Goal: Information Seeking & Learning: Check status

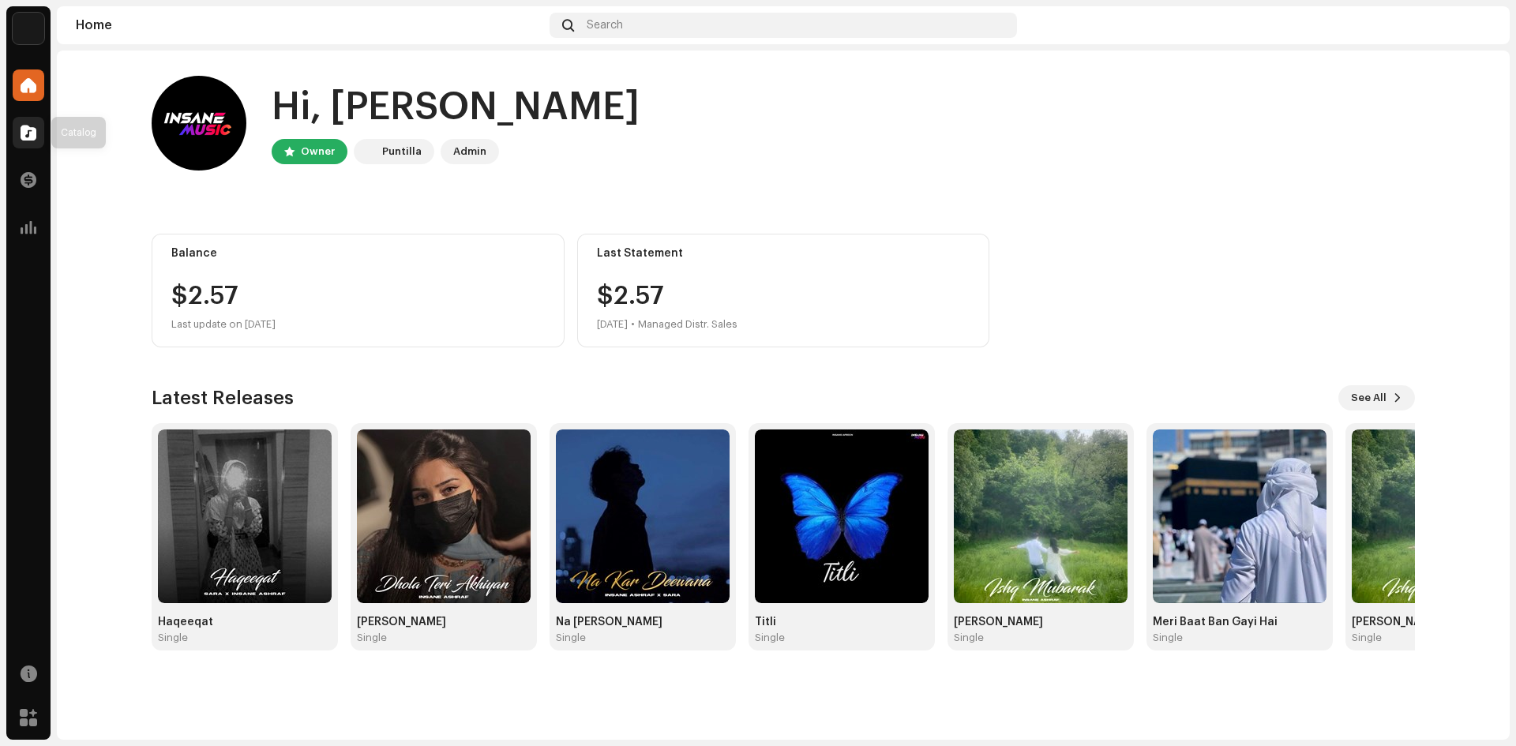
click at [23, 124] on div at bounding box center [29, 133] width 32 height 32
click at [31, 182] on span at bounding box center [29, 180] width 16 height 13
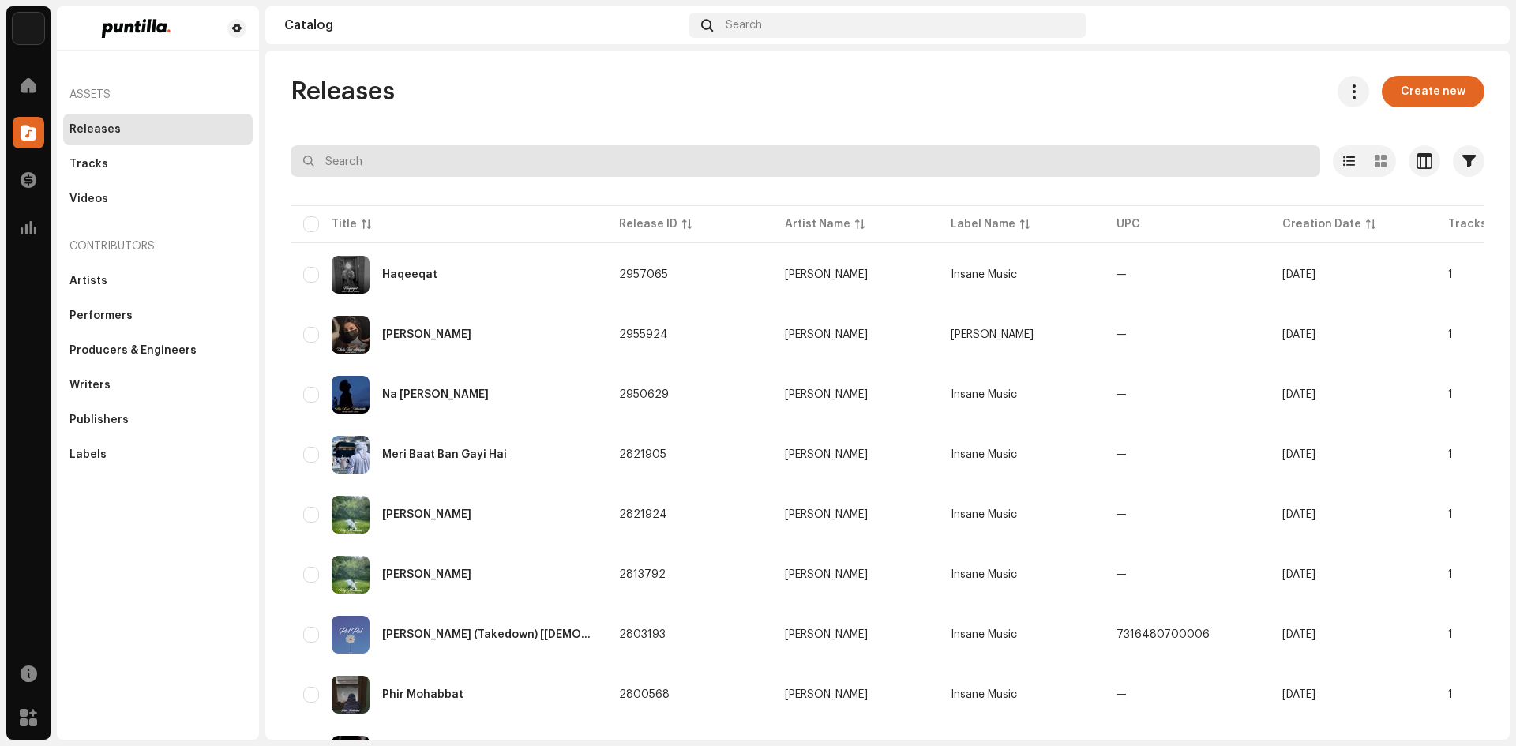
click at [343, 157] on input "text" at bounding box center [806, 161] width 1030 height 32
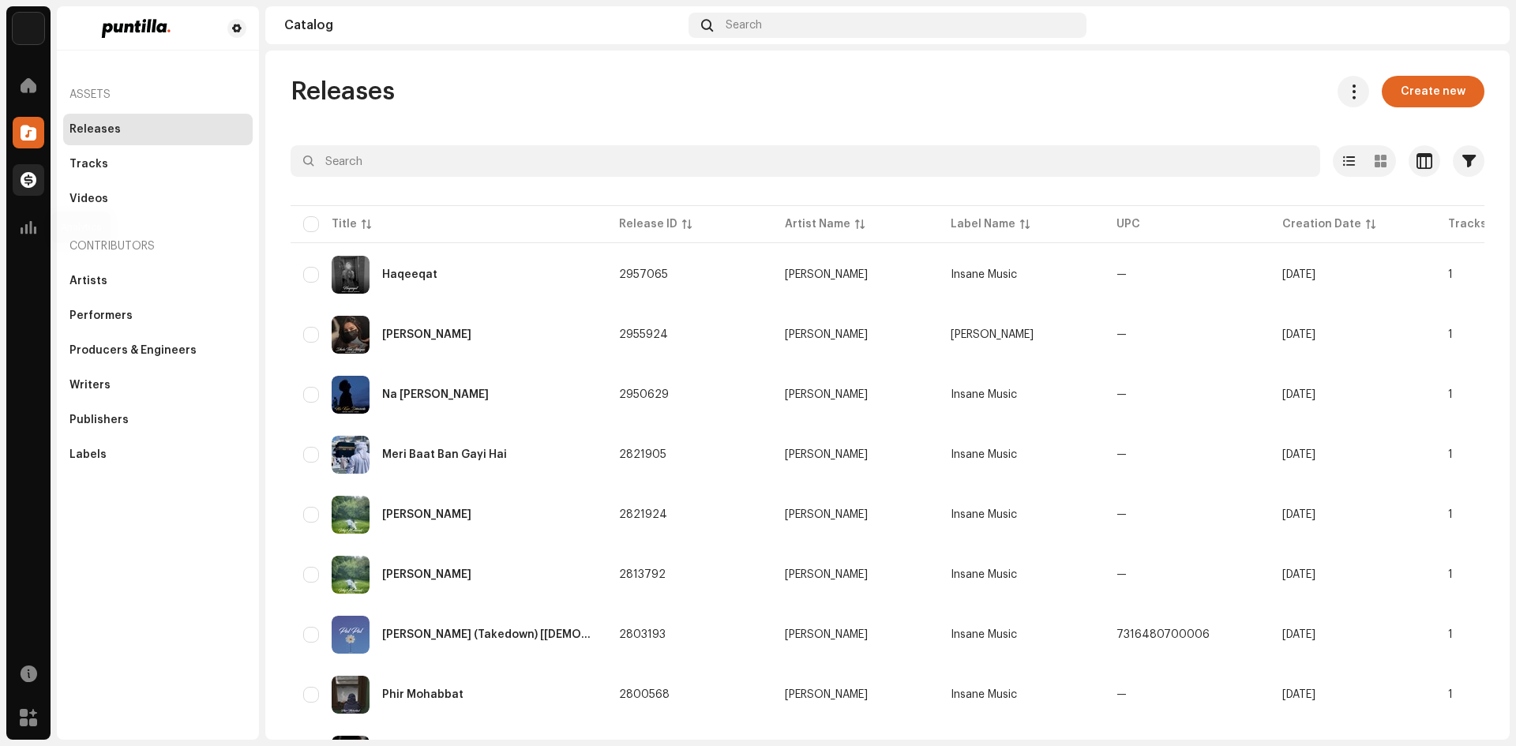
click at [21, 190] on div at bounding box center [29, 180] width 32 height 32
click at [22, 182] on span at bounding box center [29, 180] width 16 height 13
click at [90, 3] on div "Insane Music Home Catalog Transactions Analytics Resources Marketplace Assets R…" at bounding box center [758, 373] width 1516 height 746
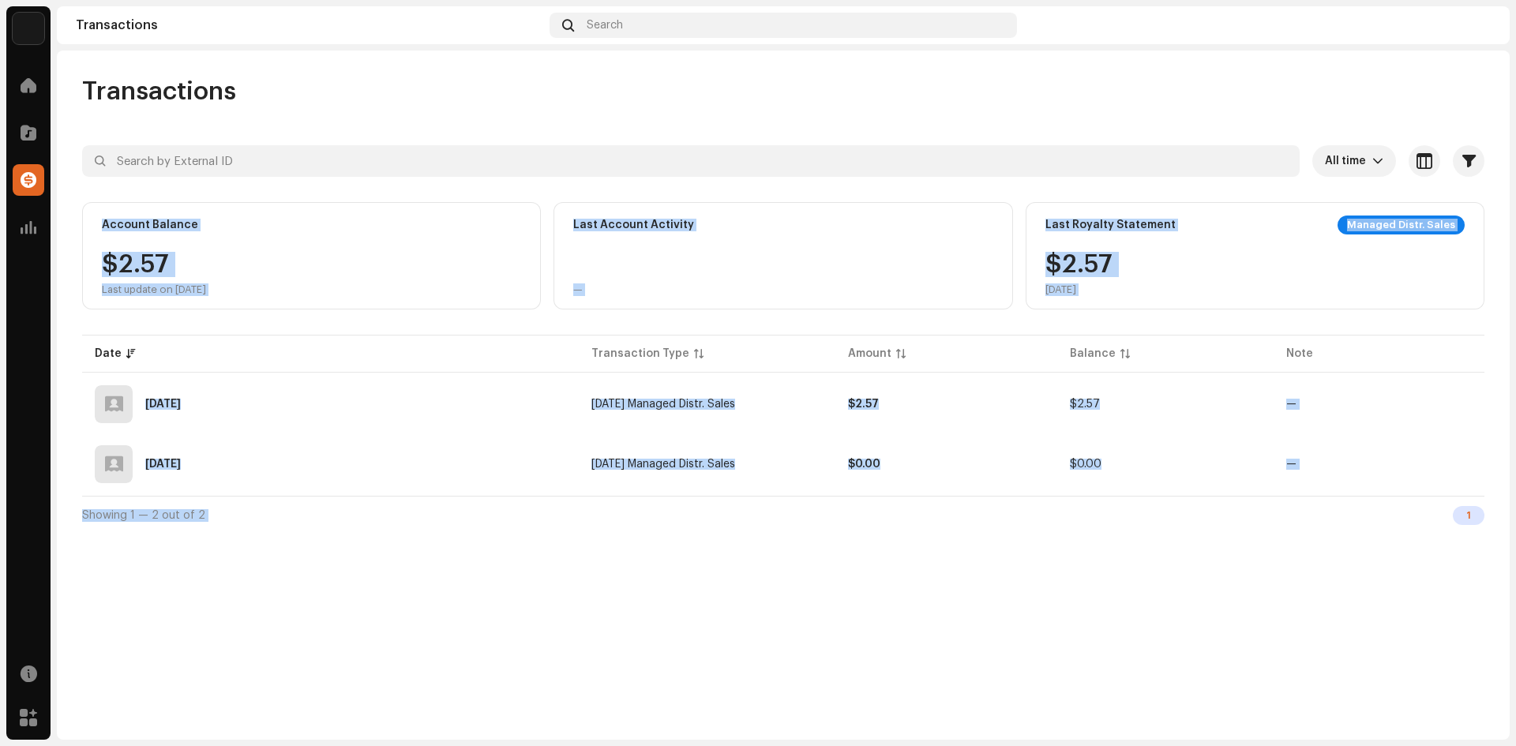
drag, startPoint x: 229, startPoint y: 273, endPoint x: 62, endPoint y: 200, distance: 182.1
click at [62, 202] on div "Transactions All time Selected 0 Select all Options Filters Types Statements Pa…" at bounding box center [783, 305] width 1453 height 458
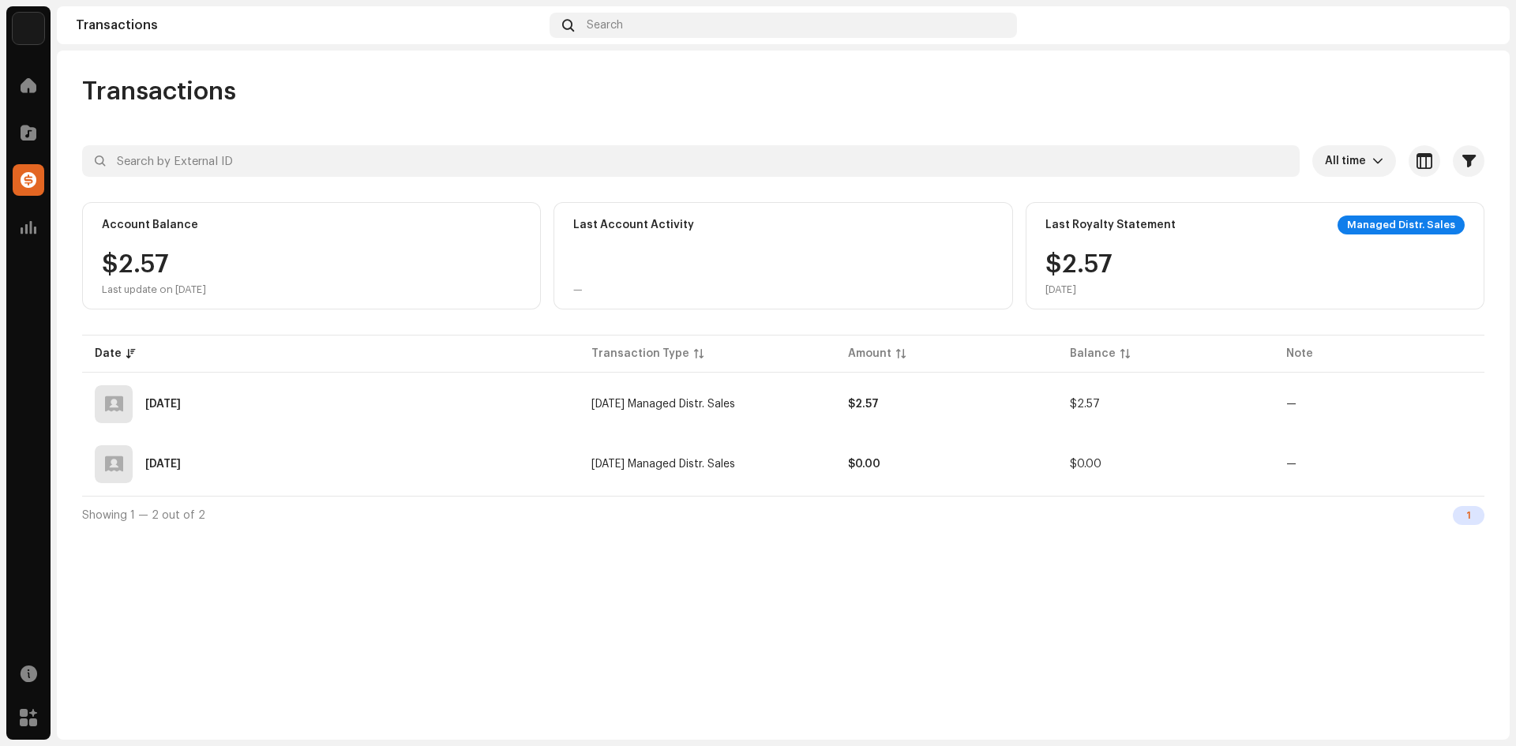
click at [95, 102] on span "Transactions" at bounding box center [159, 92] width 154 height 32
click at [13, 231] on div at bounding box center [29, 228] width 32 height 32
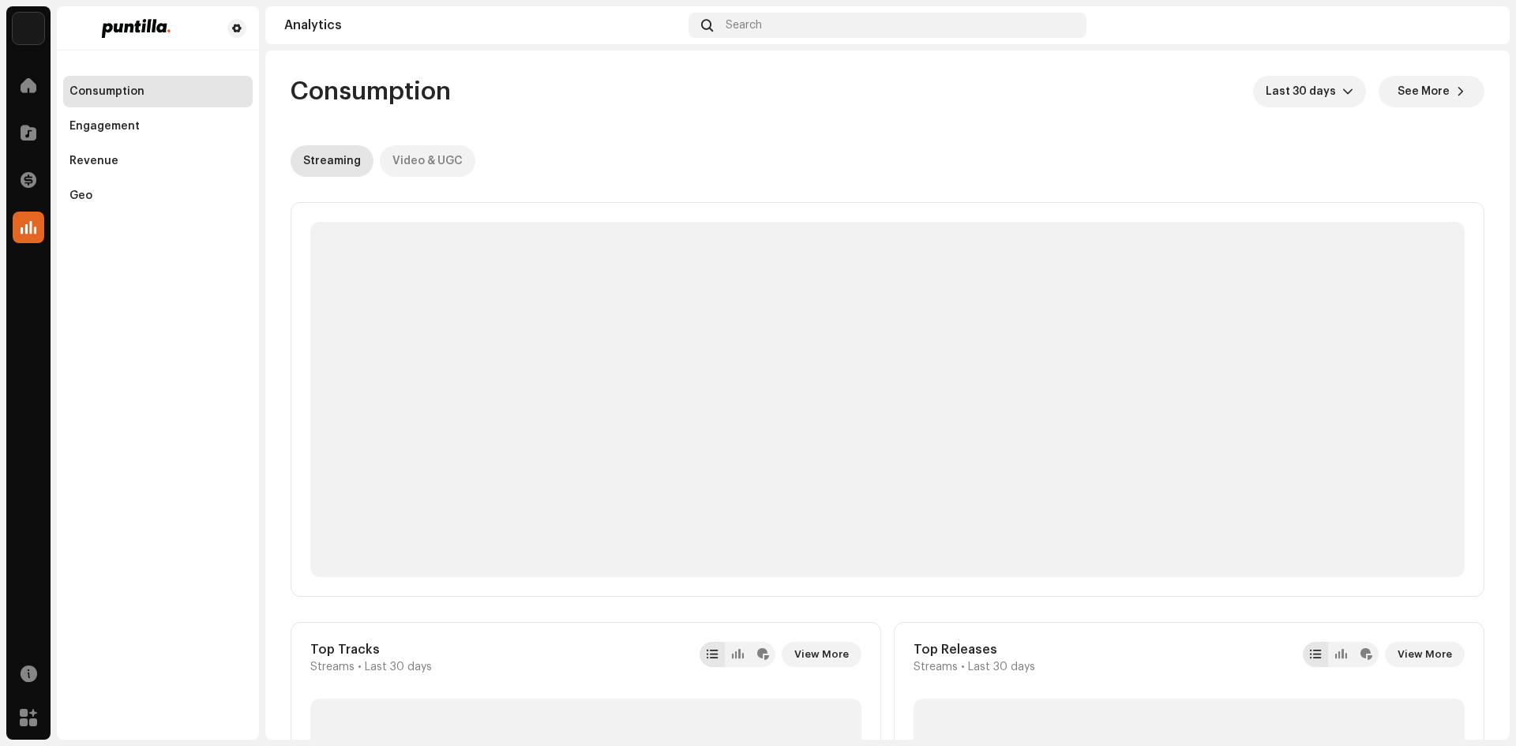
click at [448, 164] on div "Video & UGC" at bounding box center [428, 161] width 70 height 32
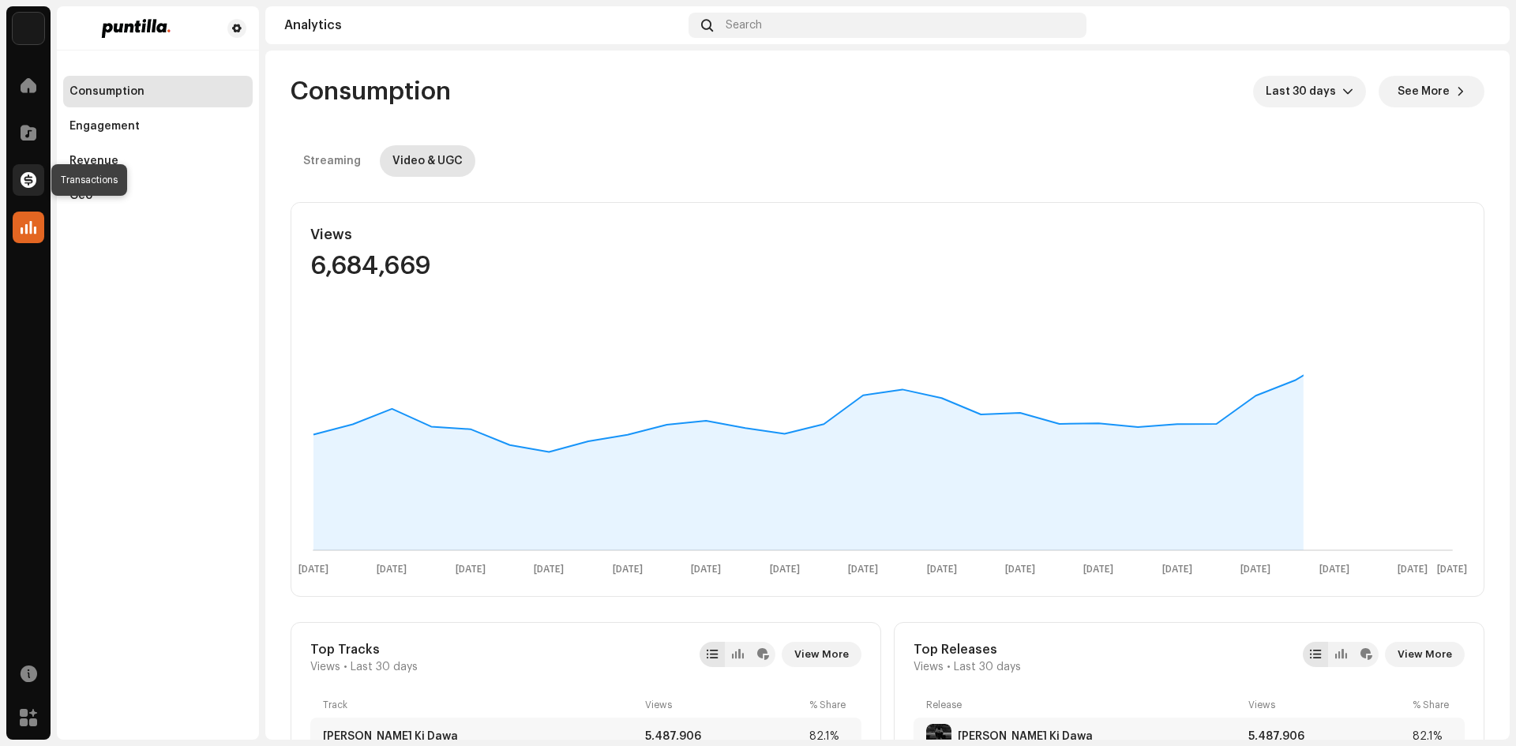
click at [21, 176] on span at bounding box center [29, 180] width 16 height 13
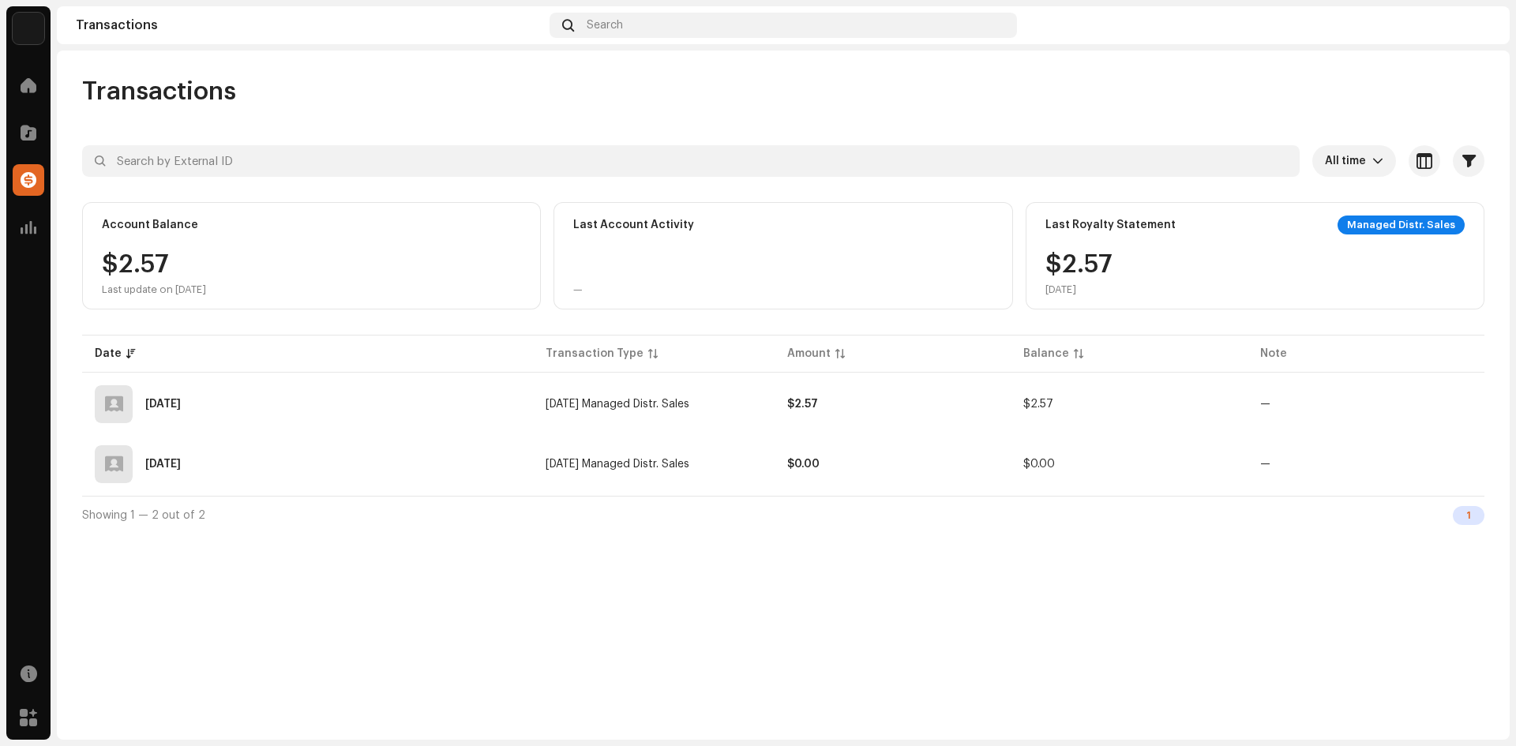
click at [11, 137] on div "Catalog" at bounding box center [28, 133] width 44 height 44
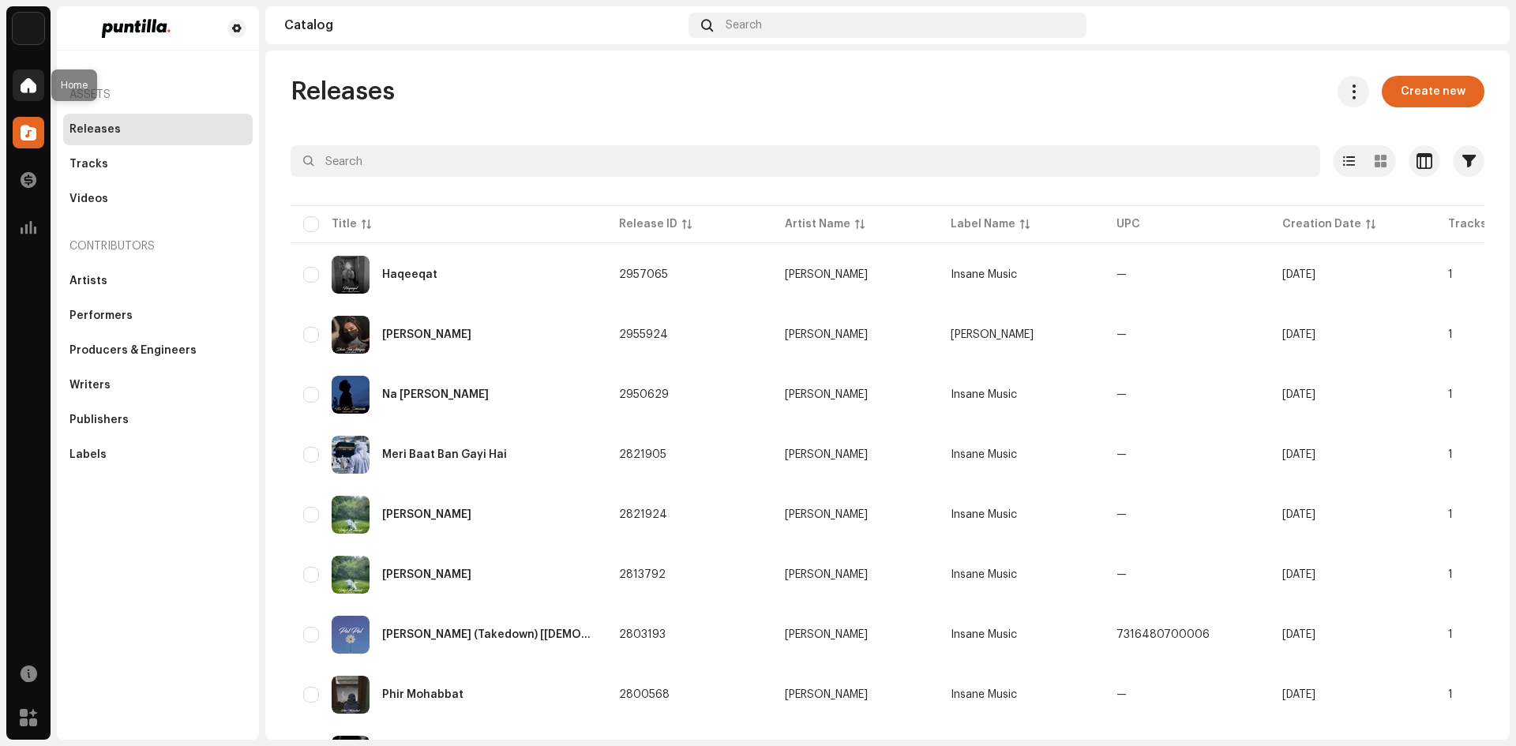
click at [28, 100] on div at bounding box center [29, 86] width 32 height 32
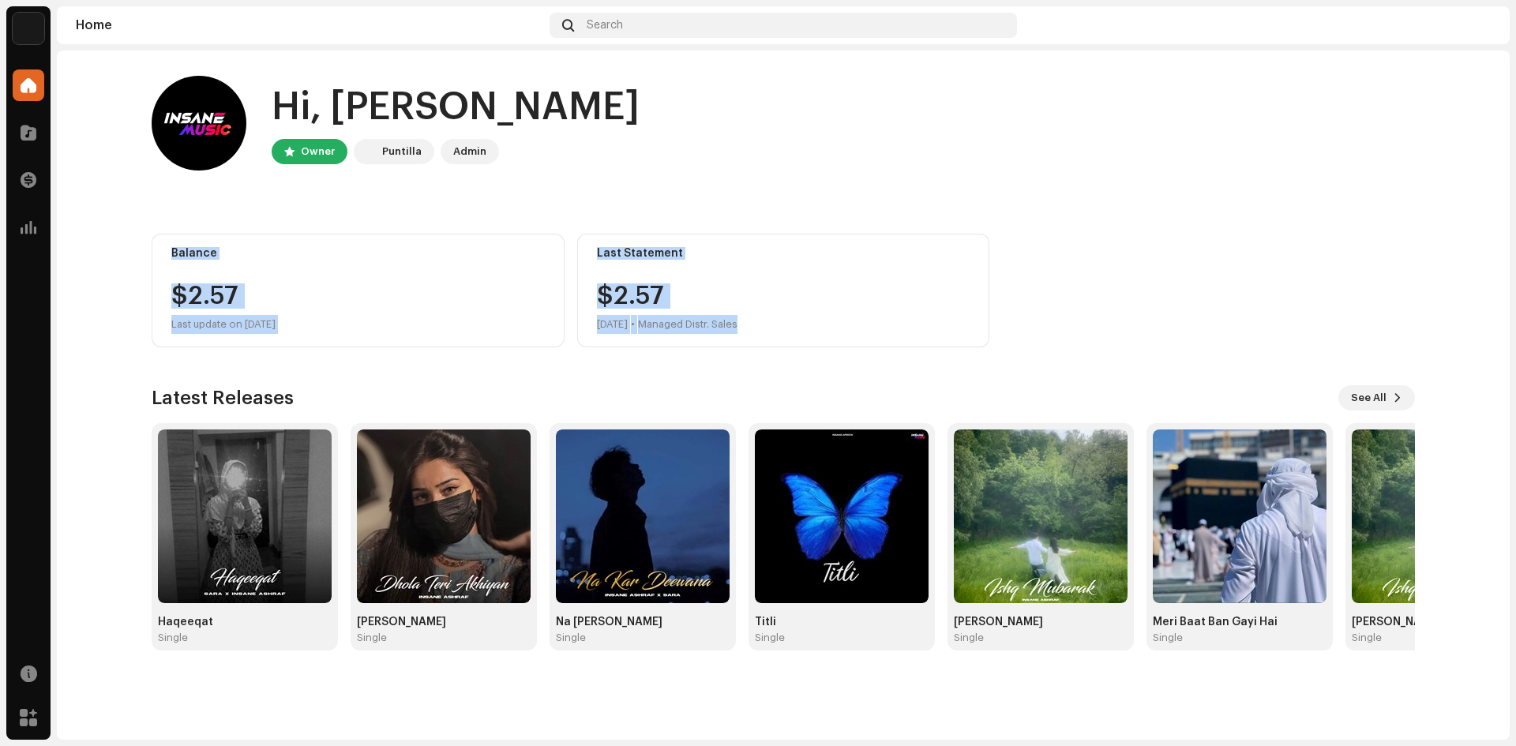
drag, startPoint x: 1001, startPoint y: 348, endPoint x: 66, endPoint y: 223, distance: 943.5
click at [66, 223] on home-home "Hi, [PERSON_NAME] Owner Puntilla Admin Balance $2.57 Last update on [DATE] Last…" at bounding box center [783, 364] width 1453 height 626
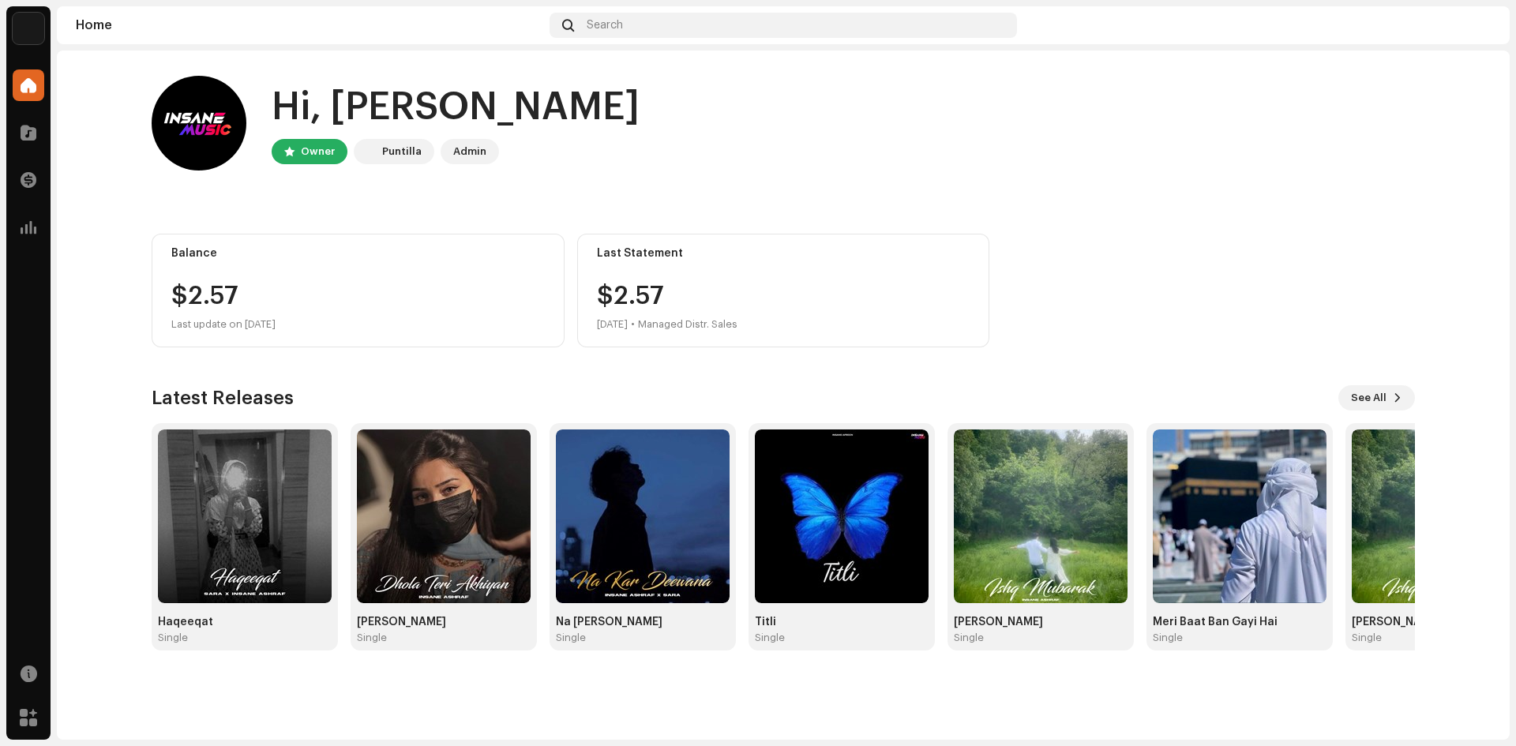
click at [150, 197] on div "Hi, [PERSON_NAME] Owner Puntilla Admin Balance $2.57 Last update on [DATE] Last…" at bounding box center [783, 364] width 1314 height 626
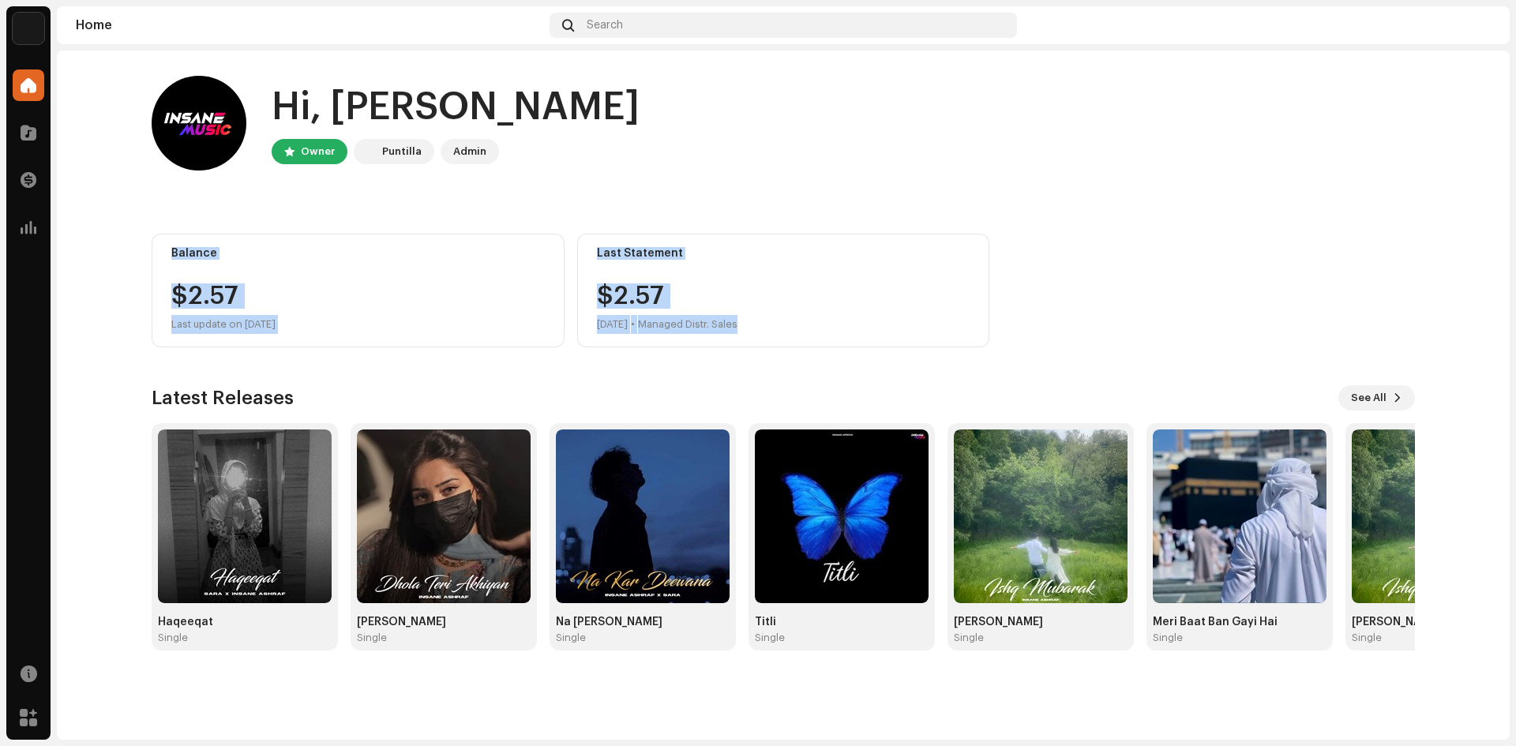
drag, startPoint x: 126, startPoint y: 251, endPoint x: 845, endPoint y: 348, distance: 725.1
click at [845, 348] on div "Hi, [PERSON_NAME] Owner Puntilla Admin Balance $2.57 Last update on [DATE] Last…" at bounding box center [783, 364] width 1314 height 626
click at [845, 348] on div "Hi, [PERSON_NAME] Owner Puntilla Admin Balance $2.57 Last update on [DATE] Last…" at bounding box center [784, 364] width 1264 height 626
drag, startPoint x: 986, startPoint y: 347, endPoint x: 119, endPoint y: 242, distance: 872.6
click at [119, 242] on home-home "Hi, [PERSON_NAME] Owner Puntilla Admin Balance $2.57 Last update on [DATE] Last…" at bounding box center [783, 364] width 1453 height 626
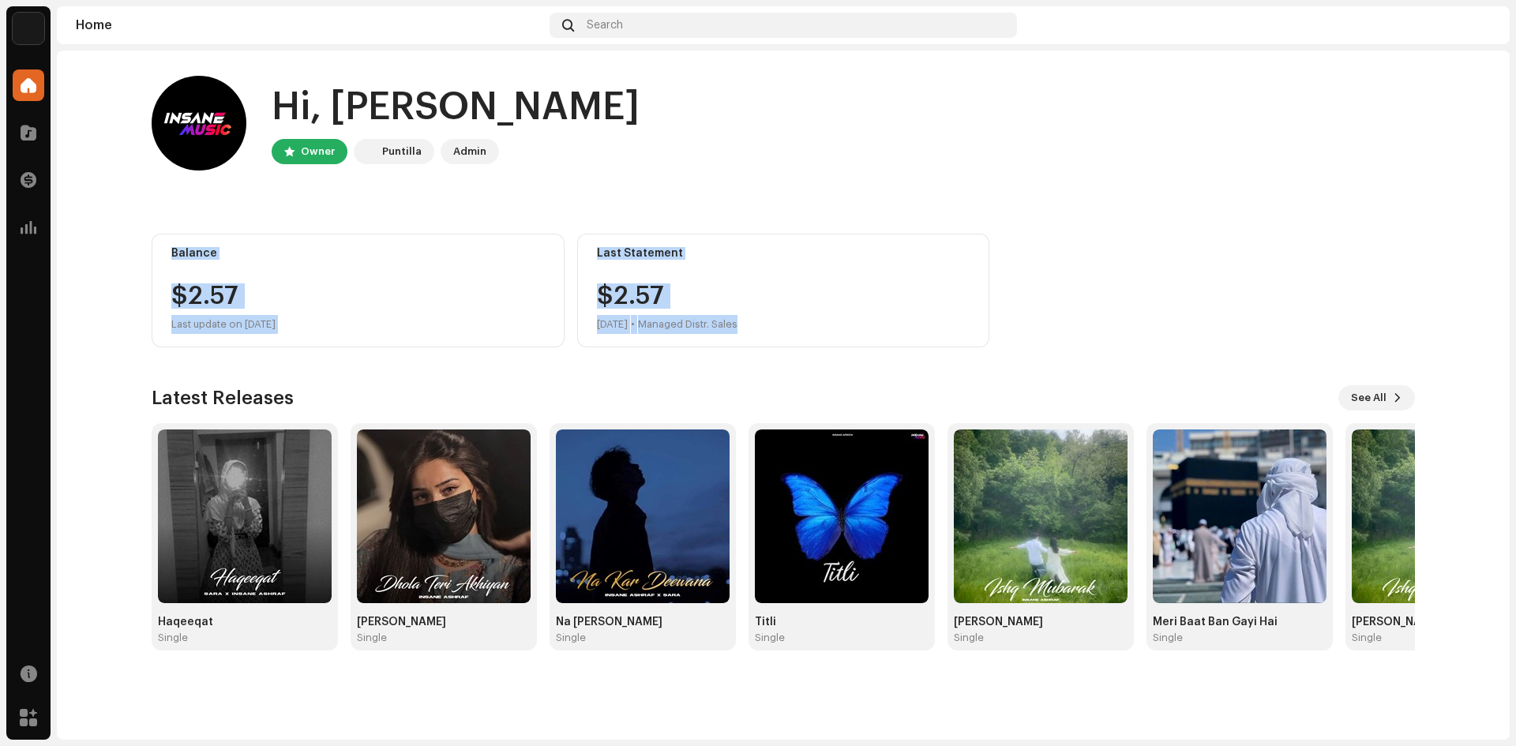
click at [119, 242] on home-home "Hi, [PERSON_NAME] Owner Puntilla Admin Balance $2.57 Last update on [DATE] Last…" at bounding box center [783, 364] width 1453 height 626
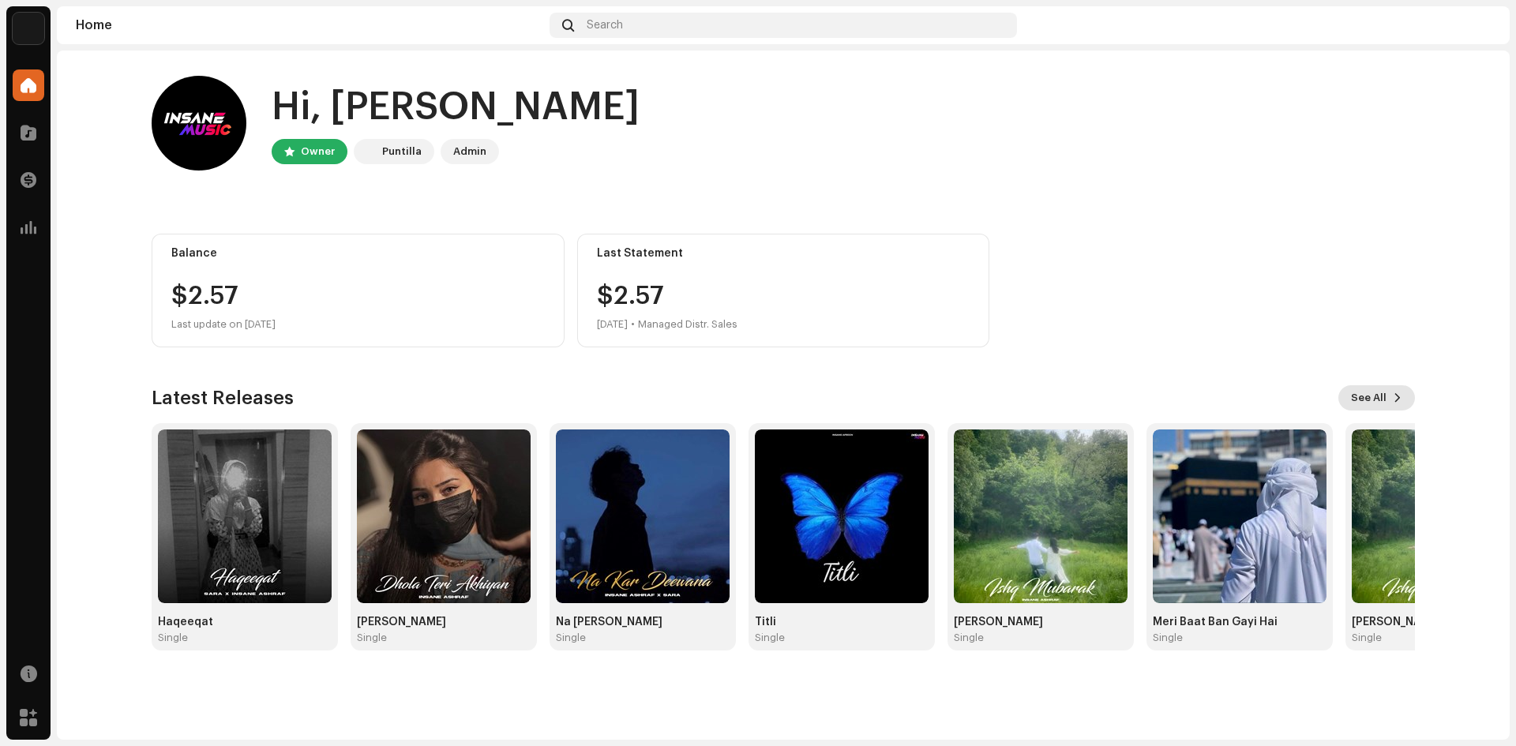
click at [1389, 401] on button "See All" at bounding box center [1377, 397] width 77 height 25
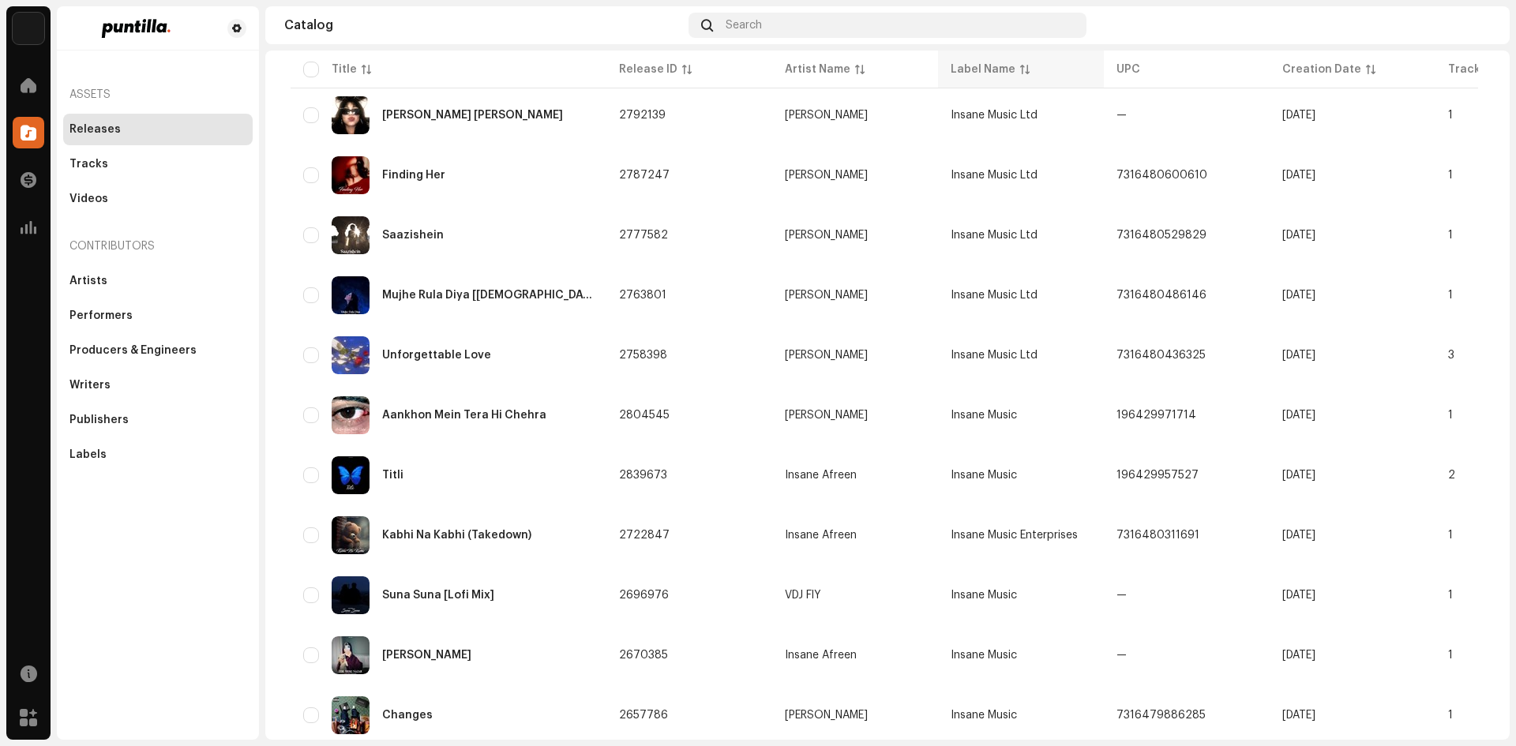
scroll to position [995, 0]
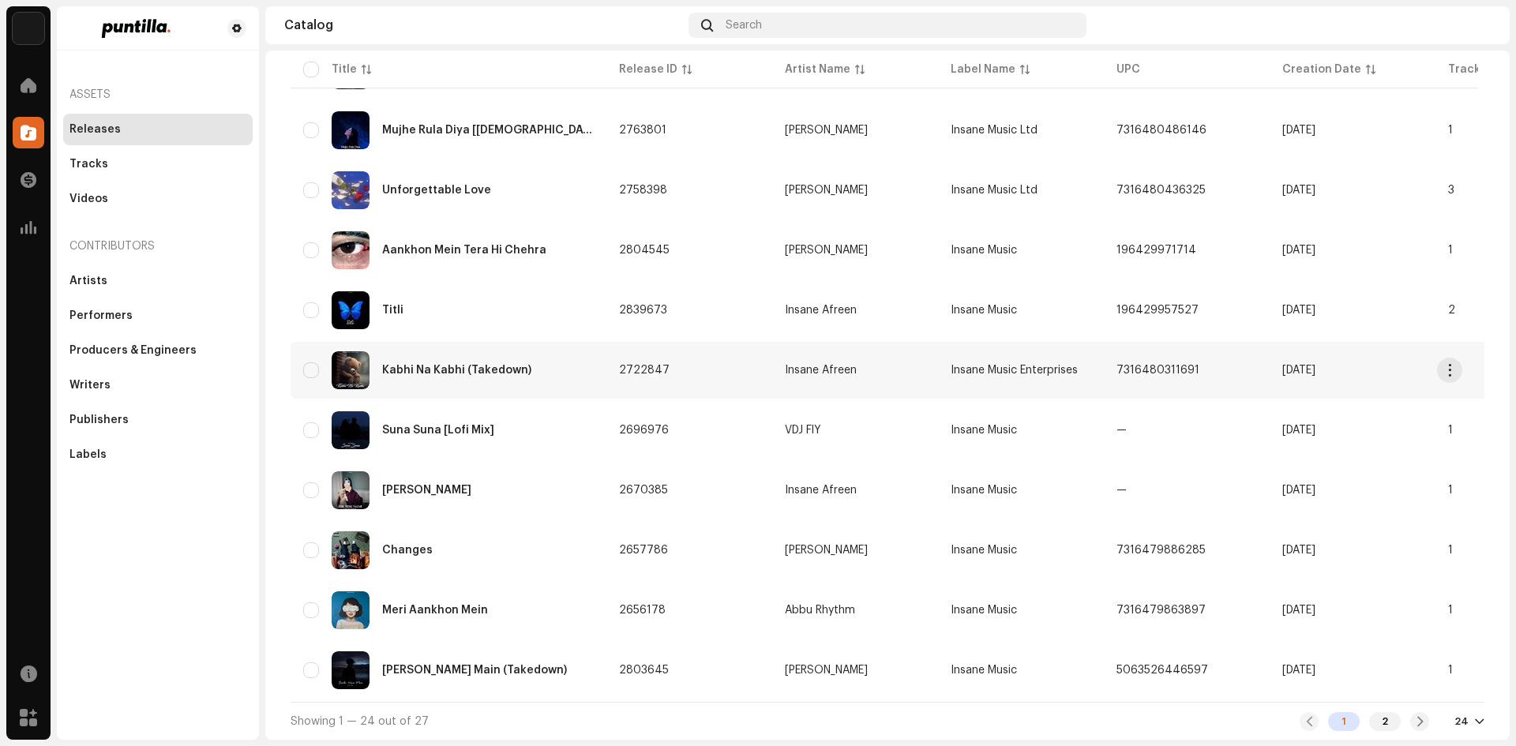
drag, startPoint x: 1435, startPoint y: 389, endPoint x: 383, endPoint y: 383, distance: 1052.0
click at [383, 383] on tr "Kabhi Na Kabhi (Takedown) 2722847 Insane Afreen Insane Music Enterprises 731648…" at bounding box center [1029, 370] width 1477 height 57
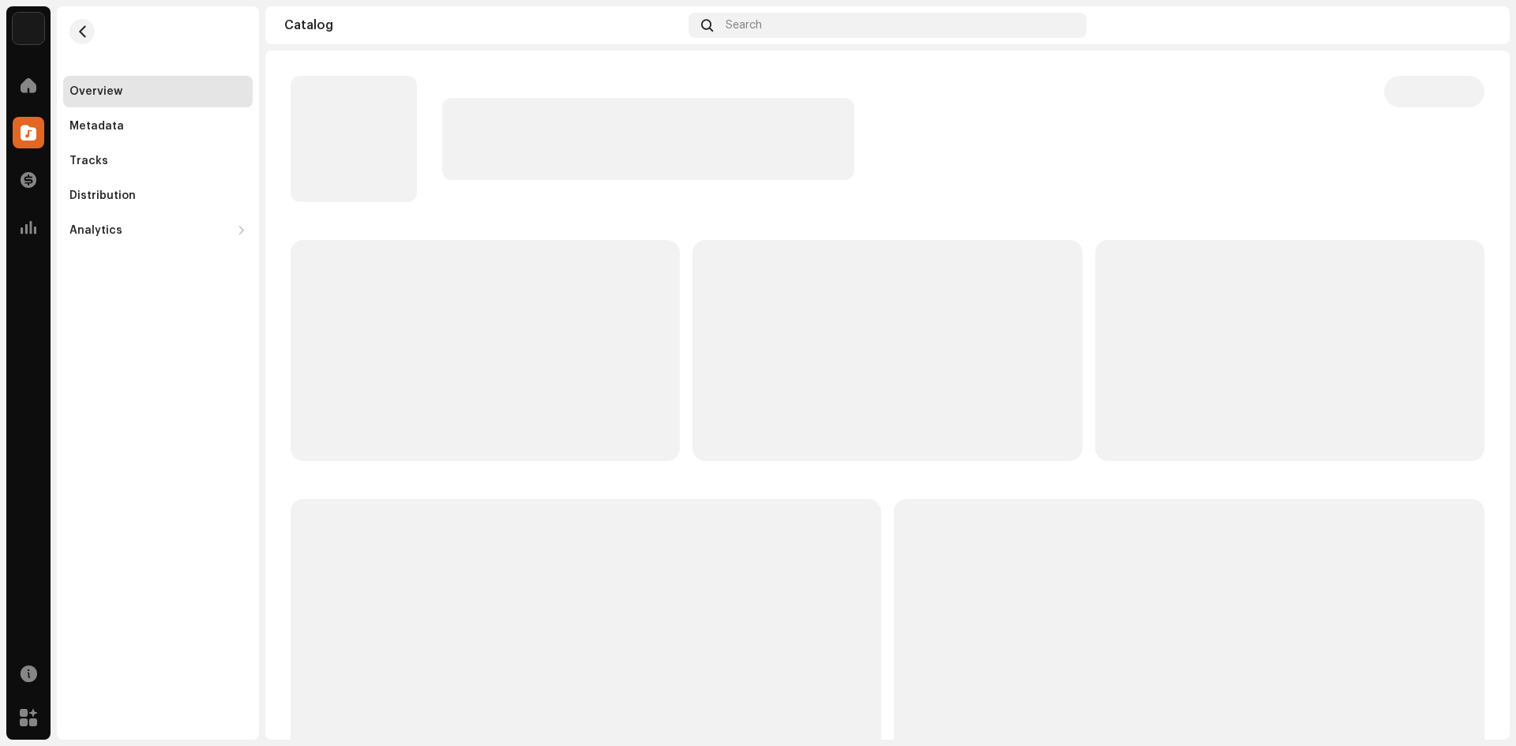
click at [63, 96] on div "Overview" at bounding box center [158, 92] width 190 height 32
click at [63, 94] on div "Overview" at bounding box center [158, 92] width 190 height 32
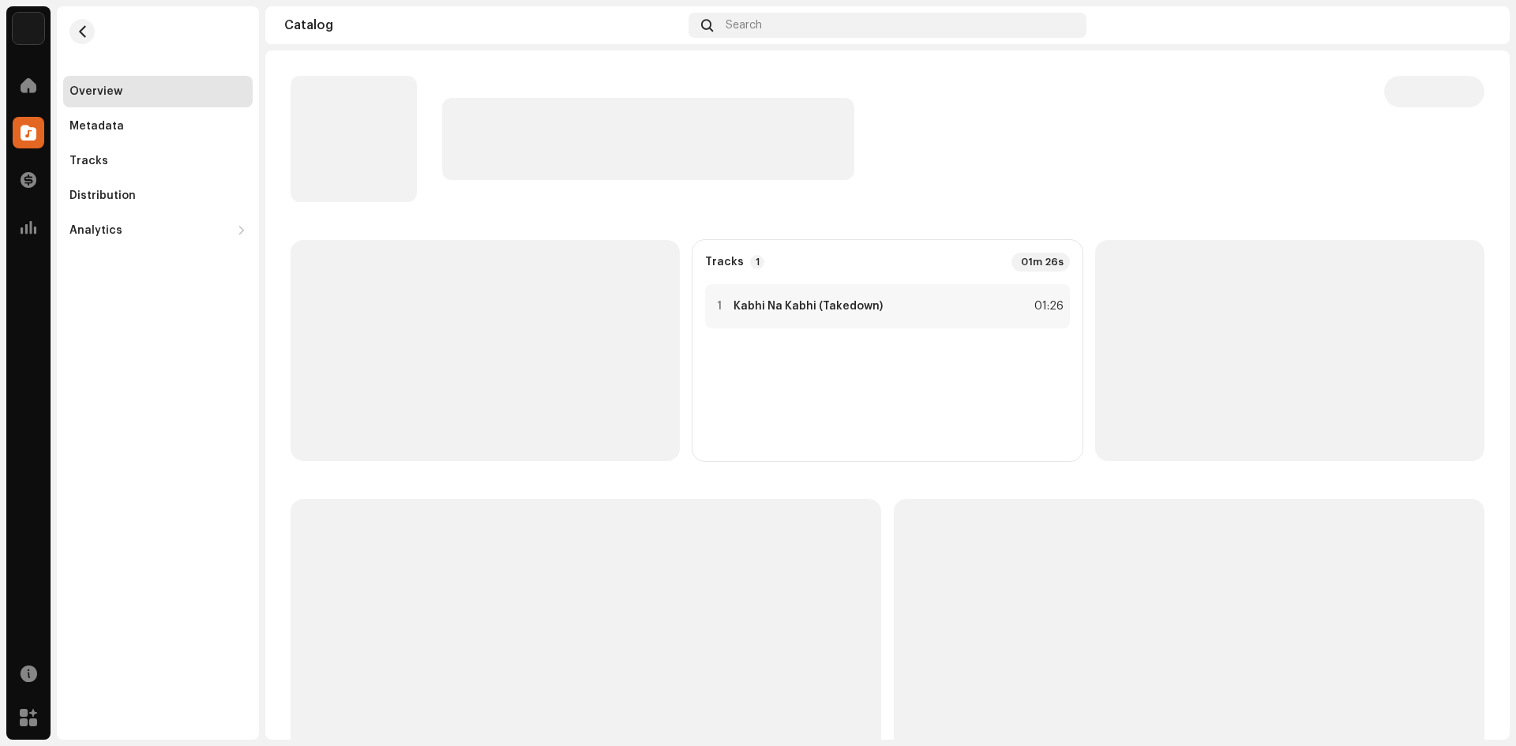
click at [77, 90] on div "Overview" at bounding box center [96, 91] width 53 height 13
click at [77, 89] on div "Overview" at bounding box center [96, 91] width 53 height 13
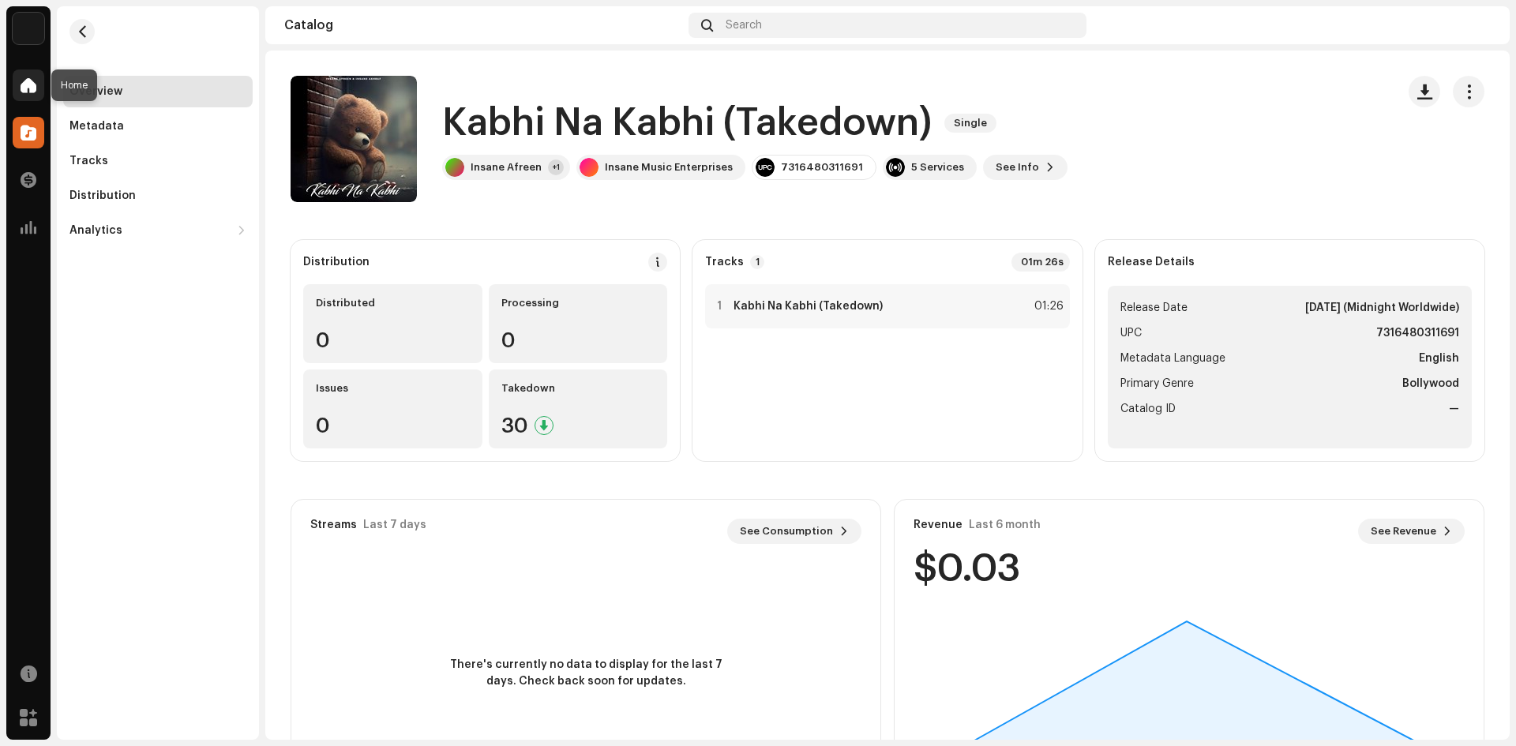
click at [31, 93] on div at bounding box center [29, 86] width 32 height 32
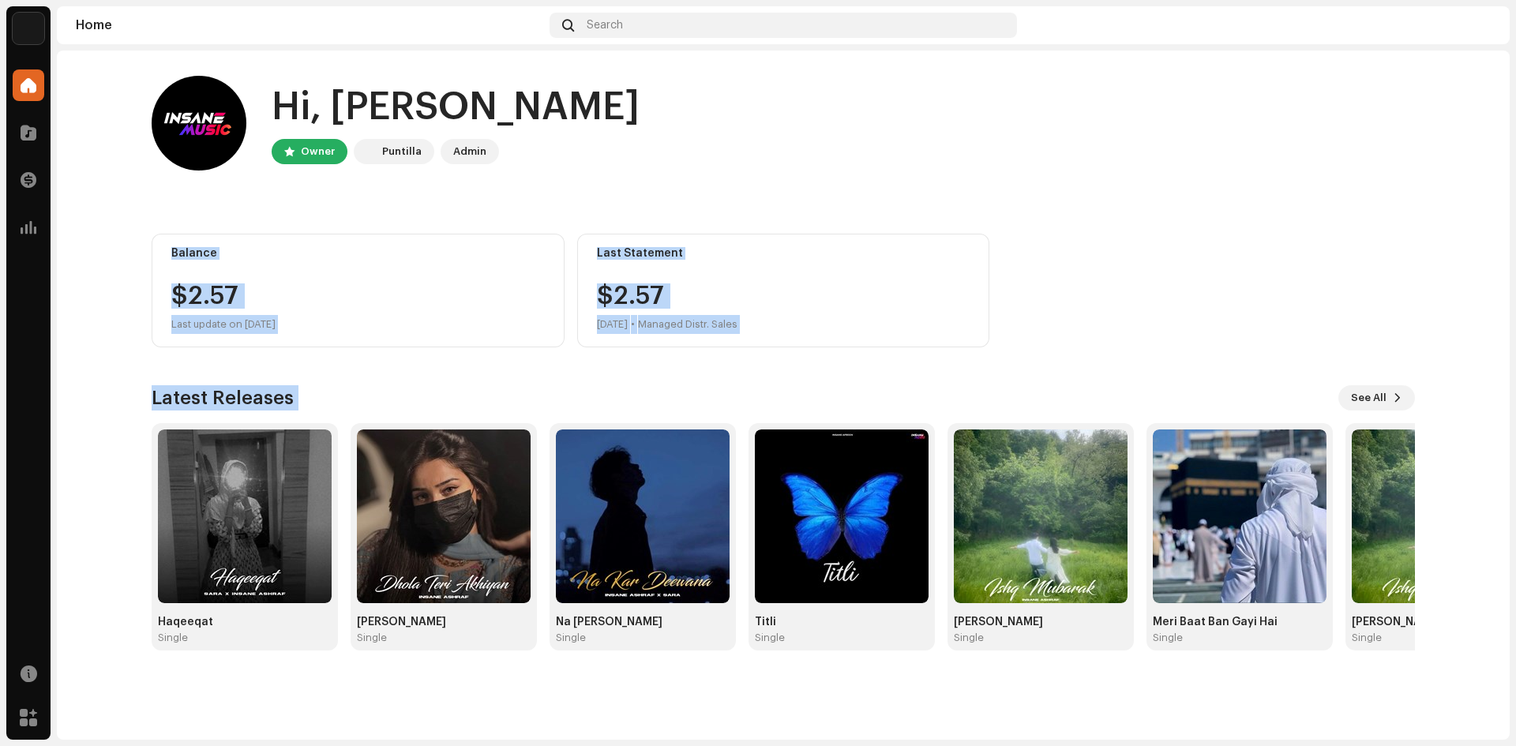
drag, startPoint x: 1381, startPoint y: 670, endPoint x: 171, endPoint y: 267, distance: 1275.2
click at [171, 267] on div "Hi, [PERSON_NAME] Owner Puntilla Admin Balance $2.57 Last update on [DATE] Last…" at bounding box center [783, 395] width 1453 height 689
click at [172, 267] on div "Balance $2.57 Last update on [DATE]" at bounding box center [358, 291] width 413 height 114
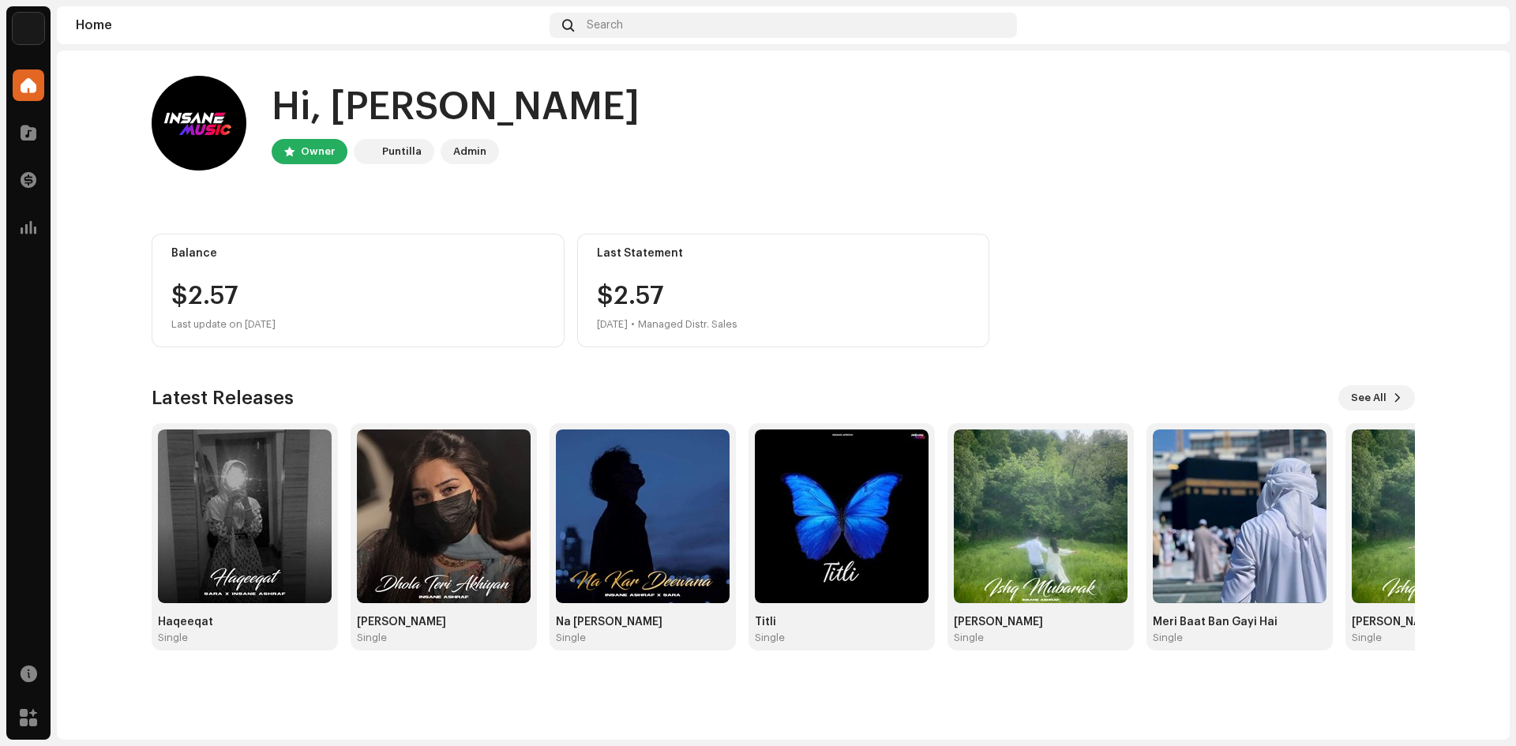
click at [379, 356] on div "Hi, [PERSON_NAME] Owner Puntilla Admin Balance $2.57 Last update on [DATE] Last…" at bounding box center [784, 364] width 1264 height 626
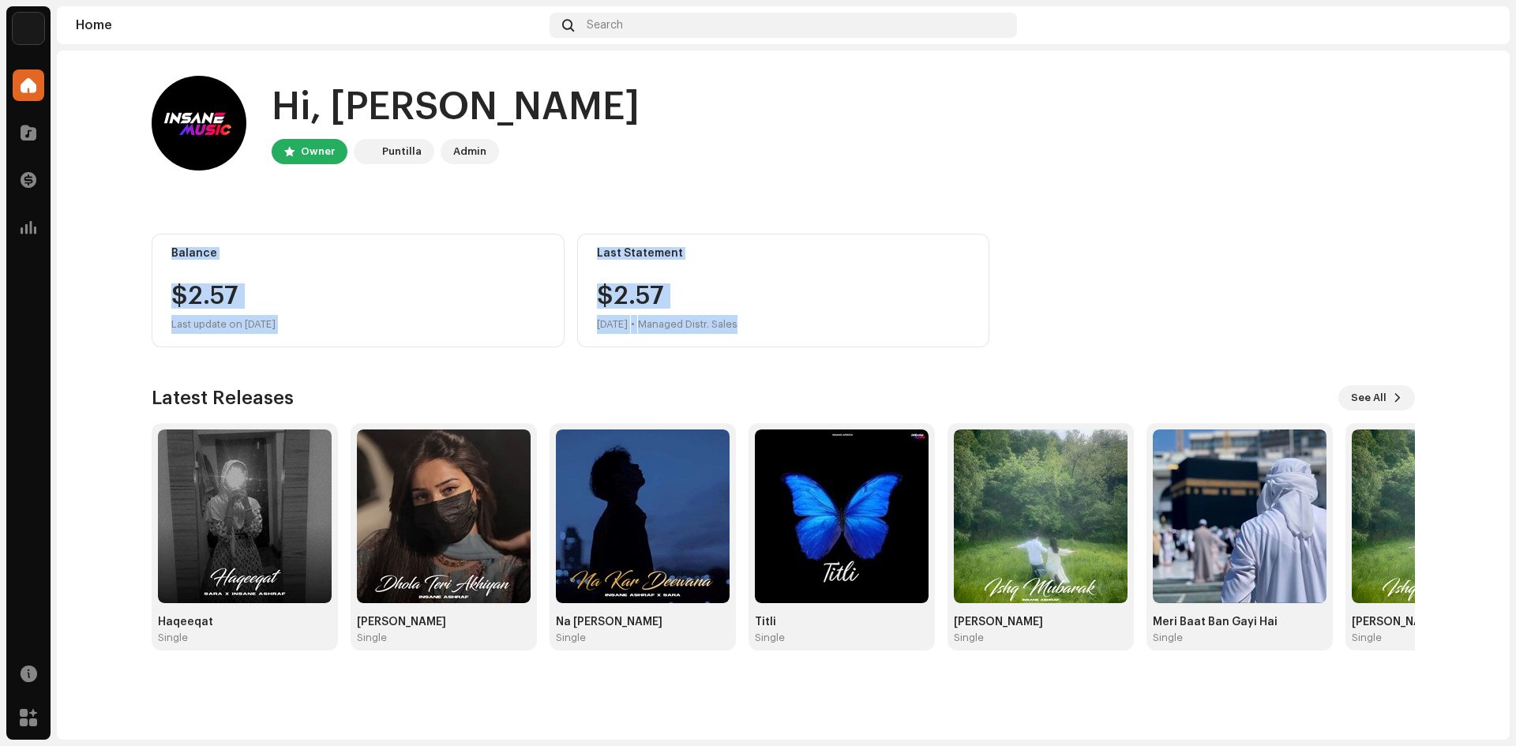
drag, startPoint x: 913, startPoint y: 329, endPoint x: 171, endPoint y: 244, distance: 747.2
click at [171, 244] on div "Balance $2.57 Last update on [DATE] Last Statement $2.57 [DATE] • Managed Distr…" at bounding box center [784, 291] width 1264 height 114
click at [171, 244] on div "Balance $2.57 Last update on [DATE]" at bounding box center [358, 291] width 413 height 114
drag, startPoint x: 171, startPoint y: 244, endPoint x: 830, endPoint y: 339, distance: 666.2
click at [830, 339] on div "Balance $2.57 Last update on [DATE] Last Statement $2.57 [DATE] • Managed Distr…" at bounding box center [784, 291] width 1264 height 114
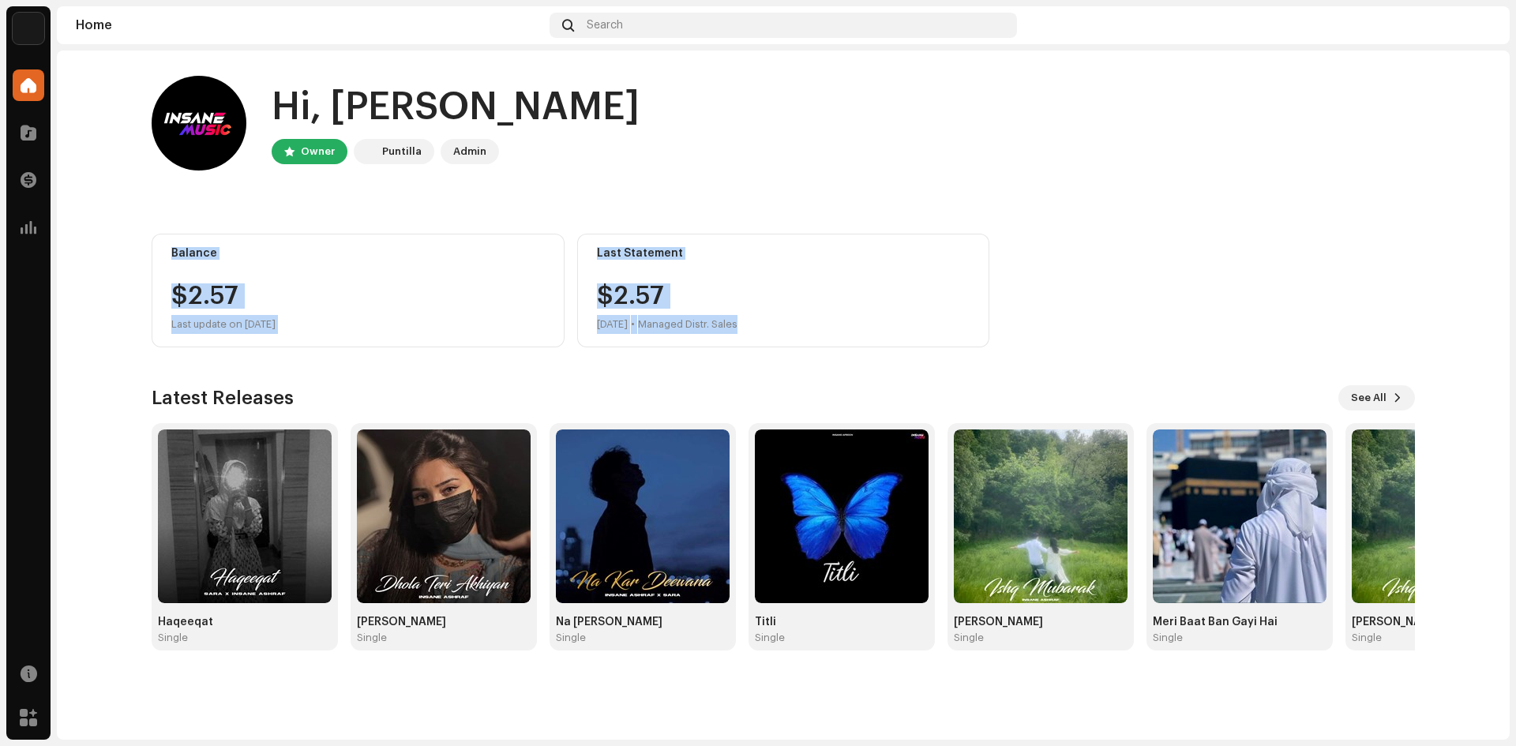
click at [830, 339] on div "Last Statement $2.57 [DATE] • Managed Distr. Sales" at bounding box center [783, 291] width 413 height 114
drag, startPoint x: 830, startPoint y: 339, endPoint x: 112, endPoint y: 236, distance: 725.2
click at [112, 236] on home-home "Hi, [PERSON_NAME] Owner Puntilla Admin Balance $2.57 Last update on [DATE] Last…" at bounding box center [783, 364] width 1453 height 626
drag, startPoint x: 112, startPoint y: 236, endPoint x: 971, endPoint y: 374, distance: 870.2
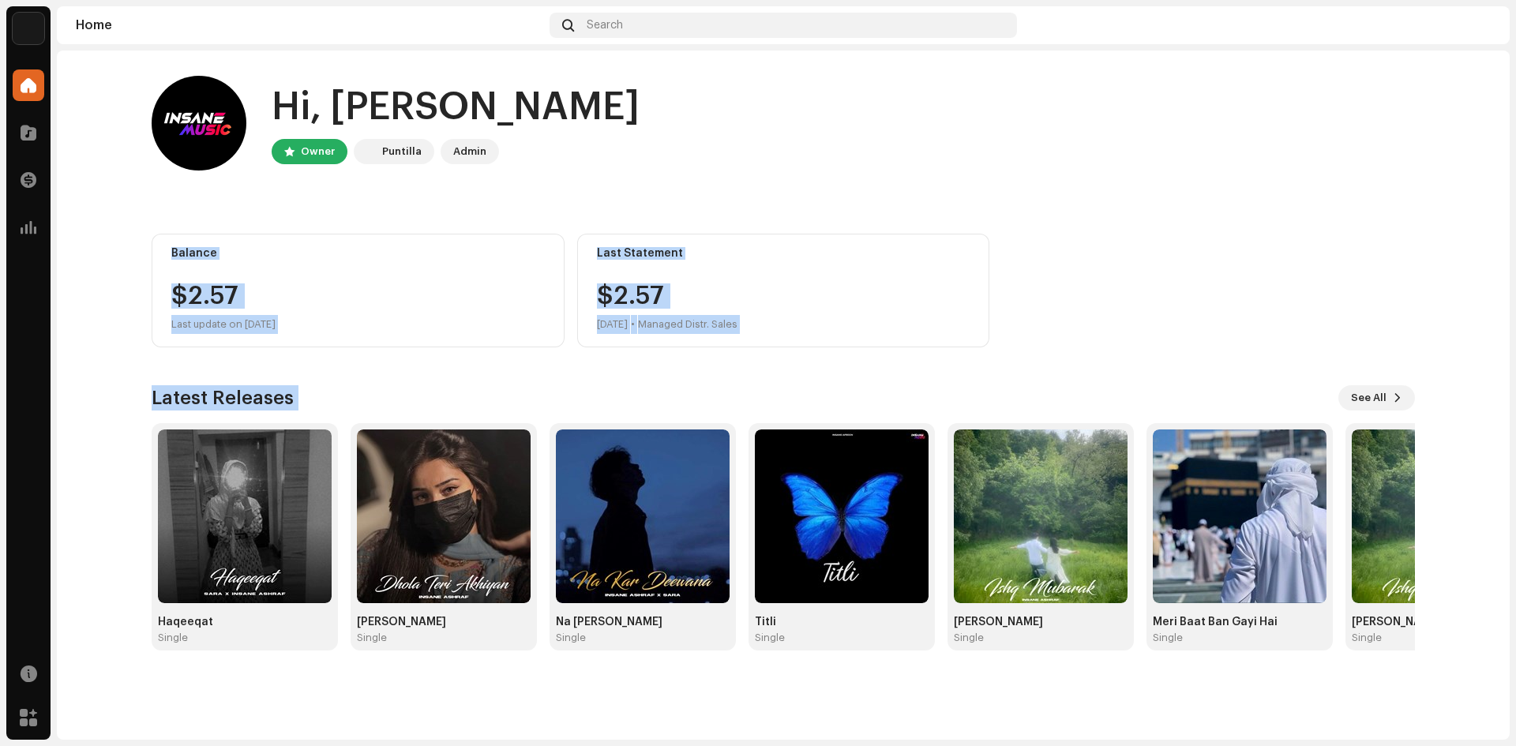
click at [971, 374] on home-home "Hi, [PERSON_NAME] Owner Puntilla Admin Balance $2.57 Last update on [DATE] Last…" at bounding box center [783, 364] width 1453 height 626
click at [971, 374] on div "Hi, [PERSON_NAME] Owner Puntilla Admin Balance $2.57 Last update on [DATE] Last…" at bounding box center [784, 364] width 1264 height 626
drag, startPoint x: 971, startPoint y: 374, endPoint x: 110, endPoint y: 268, distance: 868.1
click at [110, 268] on home-home "Hi, [PERSON_NAME] Owner Puntilla Admin Balance $2.57 Last update on [DATE] Last…" at bounding box center [783, 364] width 1453 height 626
